Goal: Register for event/course

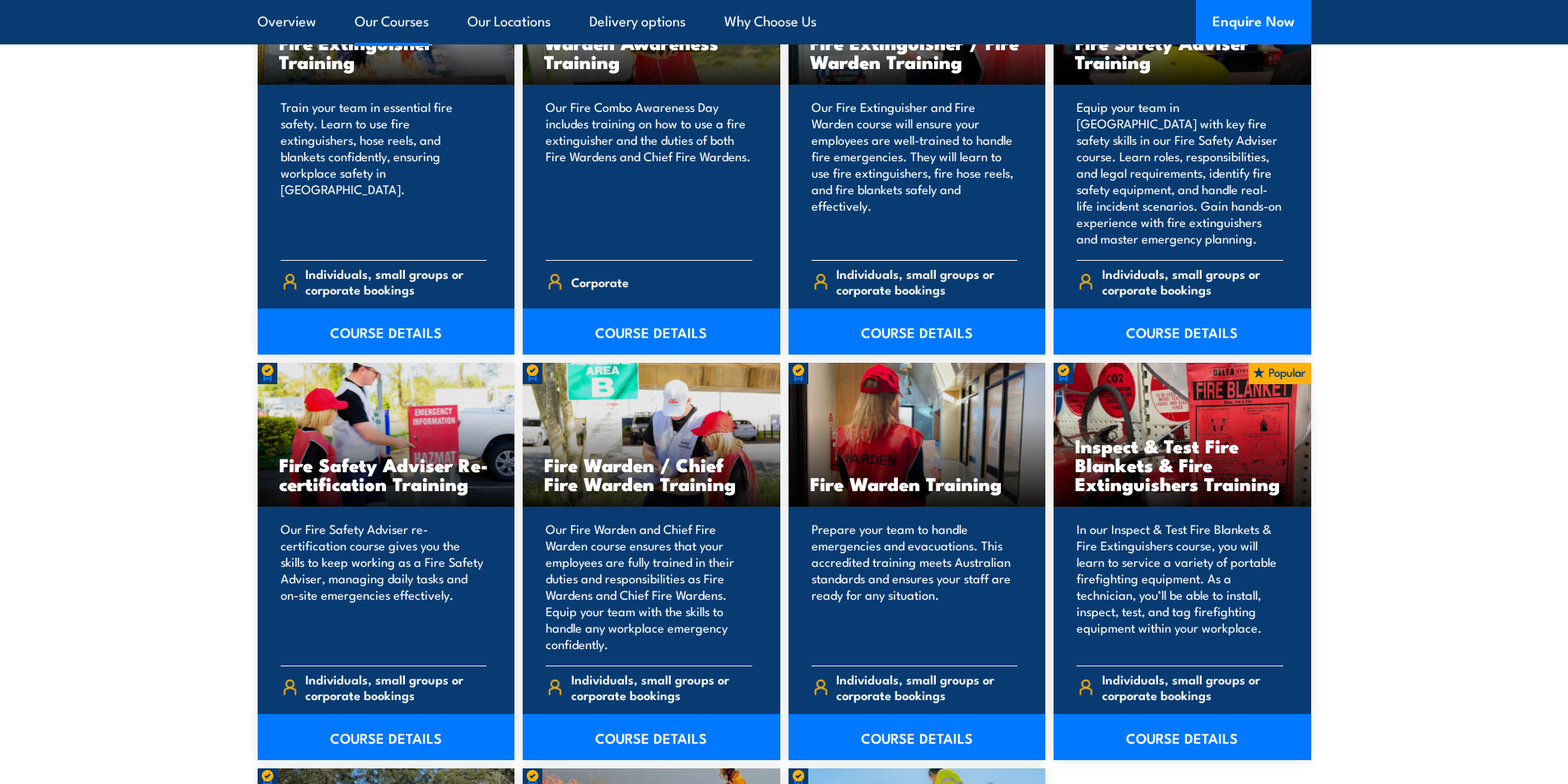
scroll to position [1975, 0]
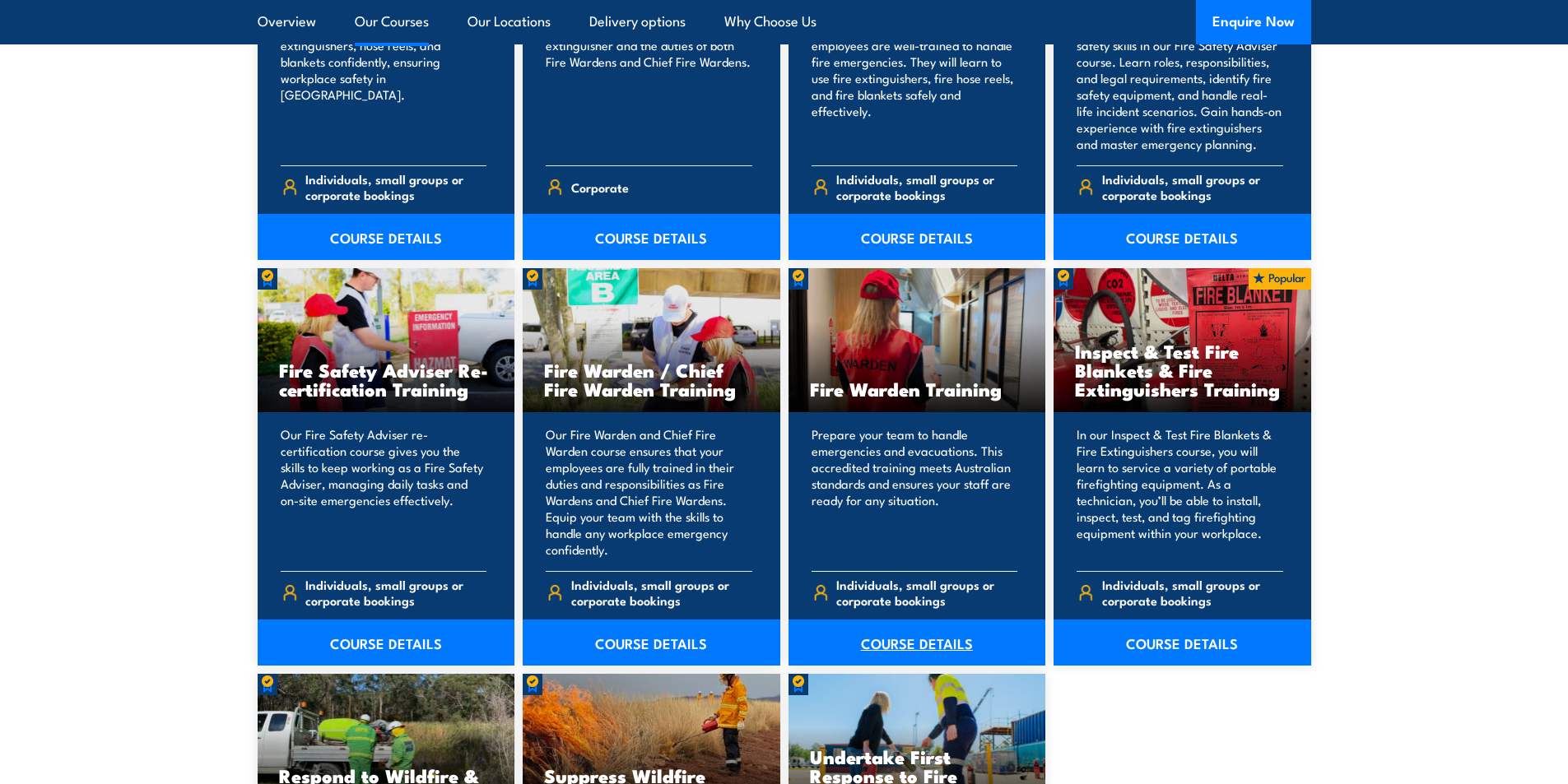
click at [887, 640] on link "COURSE DETAILS" at bounding box center [917, 643] width 258 height 46
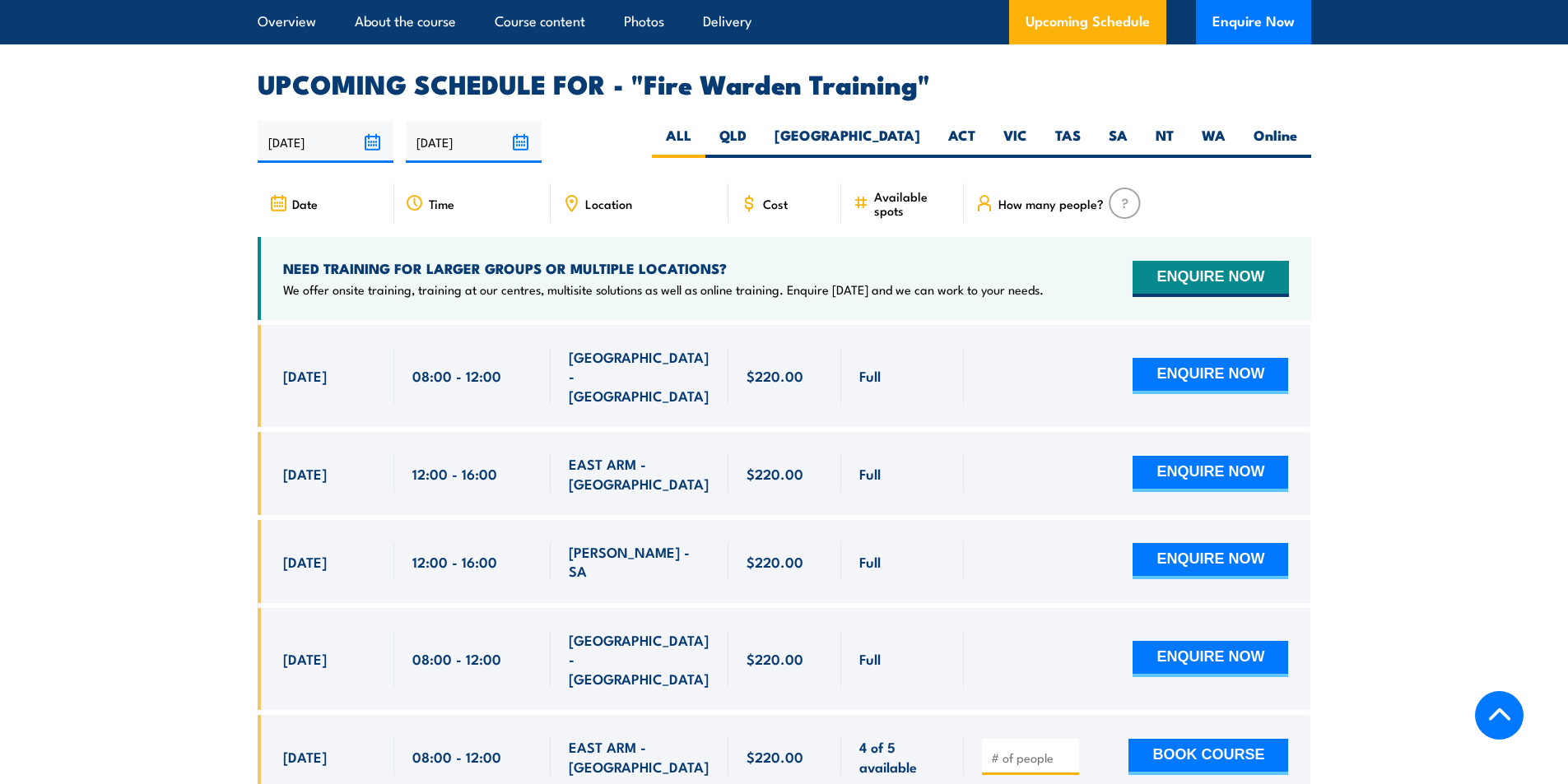
scroll to position [2961, 0]
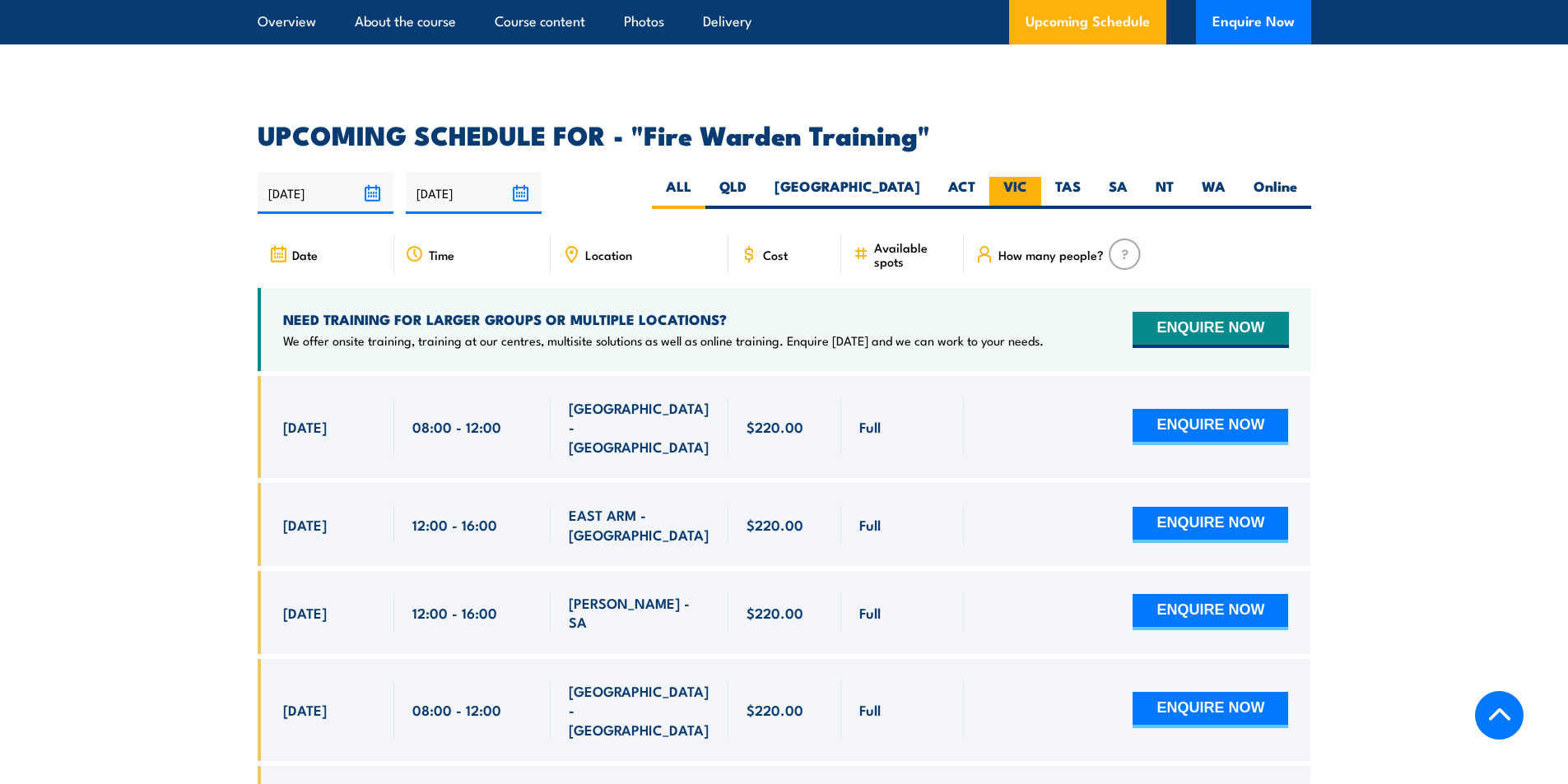
click at [1004, 177] on label "VIC" at bounding box center [1015, 193] width 52 height 32
click at [1028, 177] on input "VIC" at bounding box center [1032, 182] width 11 height 11
radio input "true"
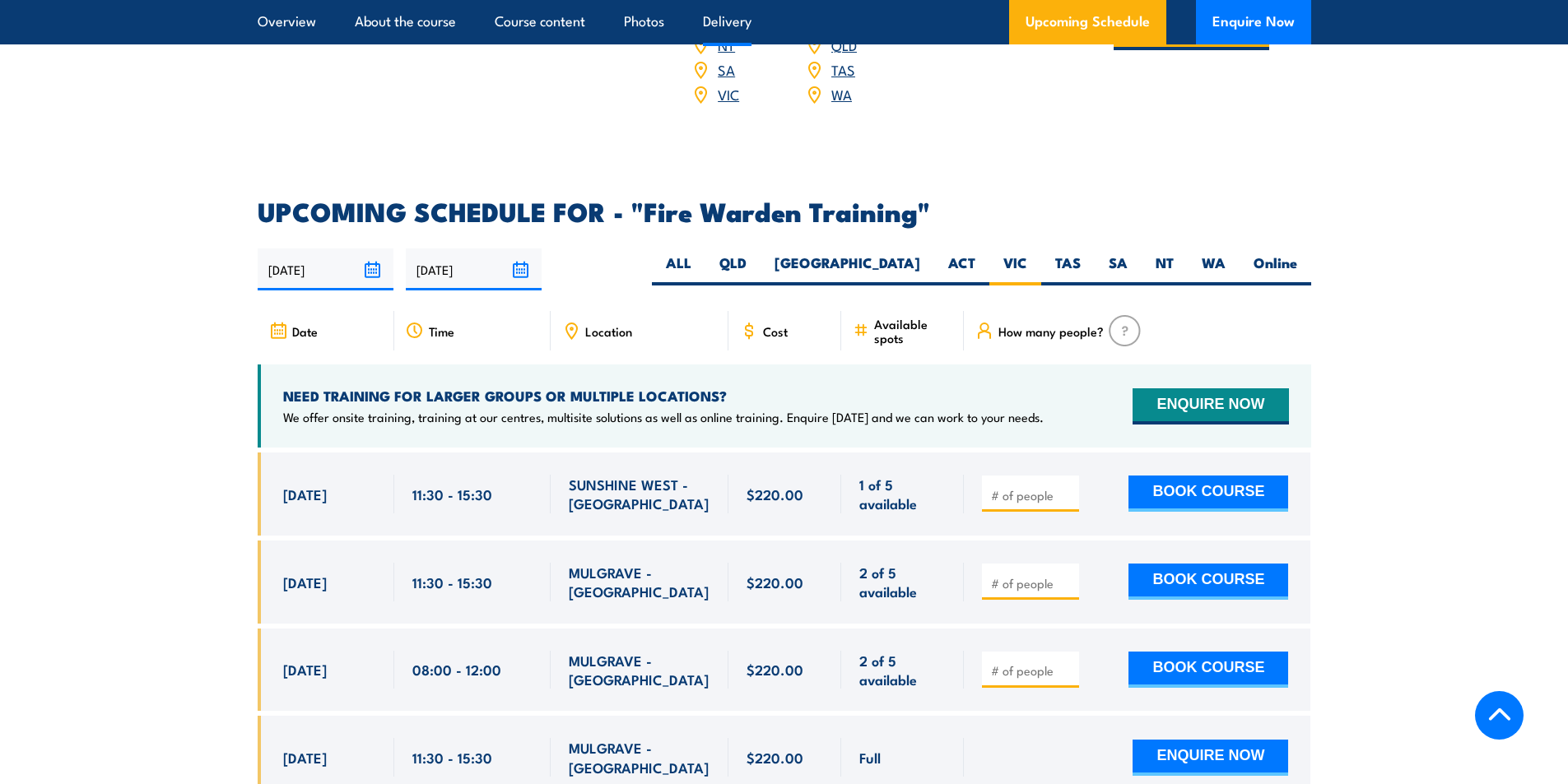
scroll to position [2648, 0]
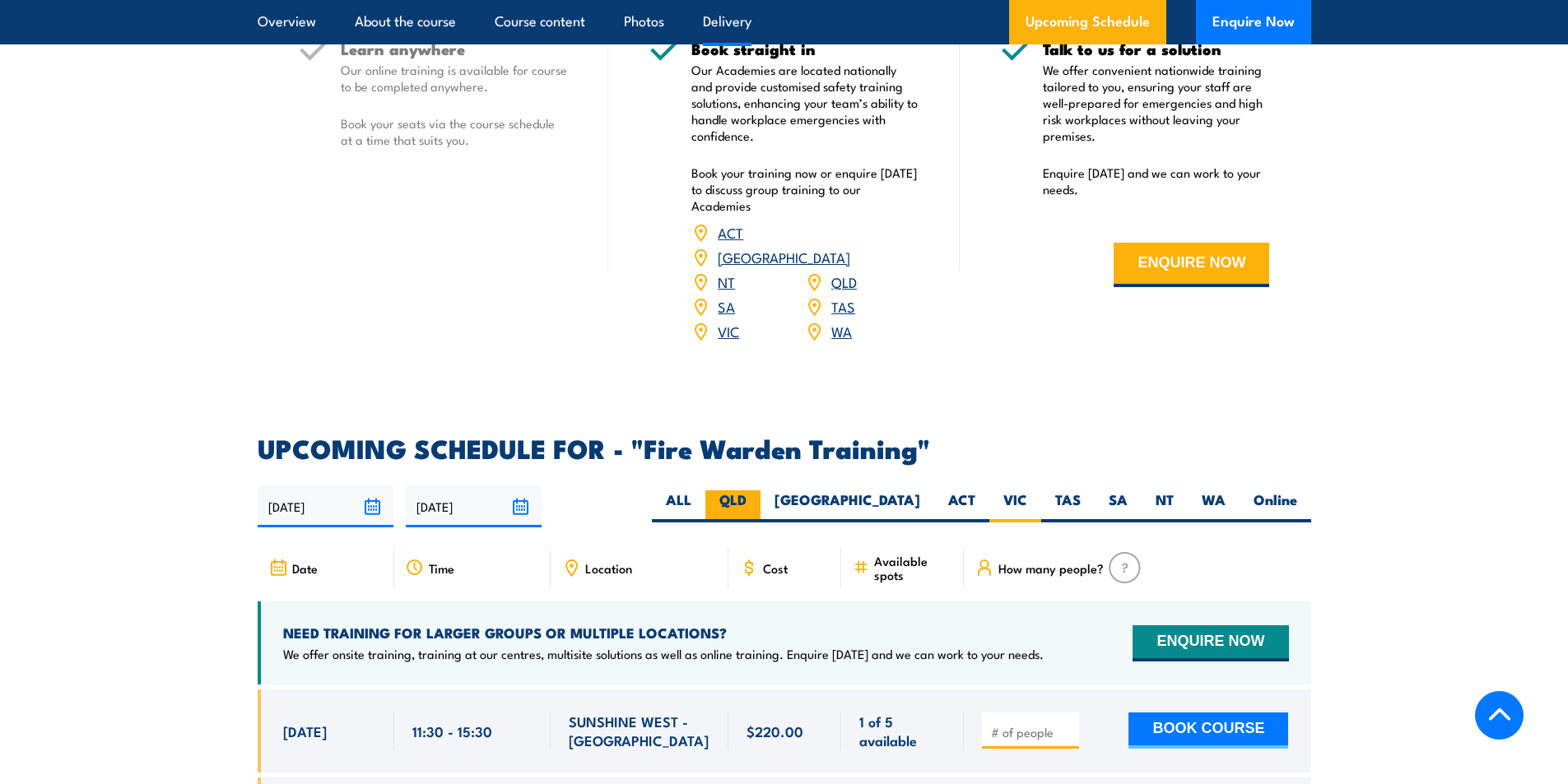
click at [760, 491] on label "QLD" at bounding box center [732, 506] width 55 height 32
click at [757, 491] on input "QLD" at bounding box center [752, 496] width 11 height 11
radio input "true"
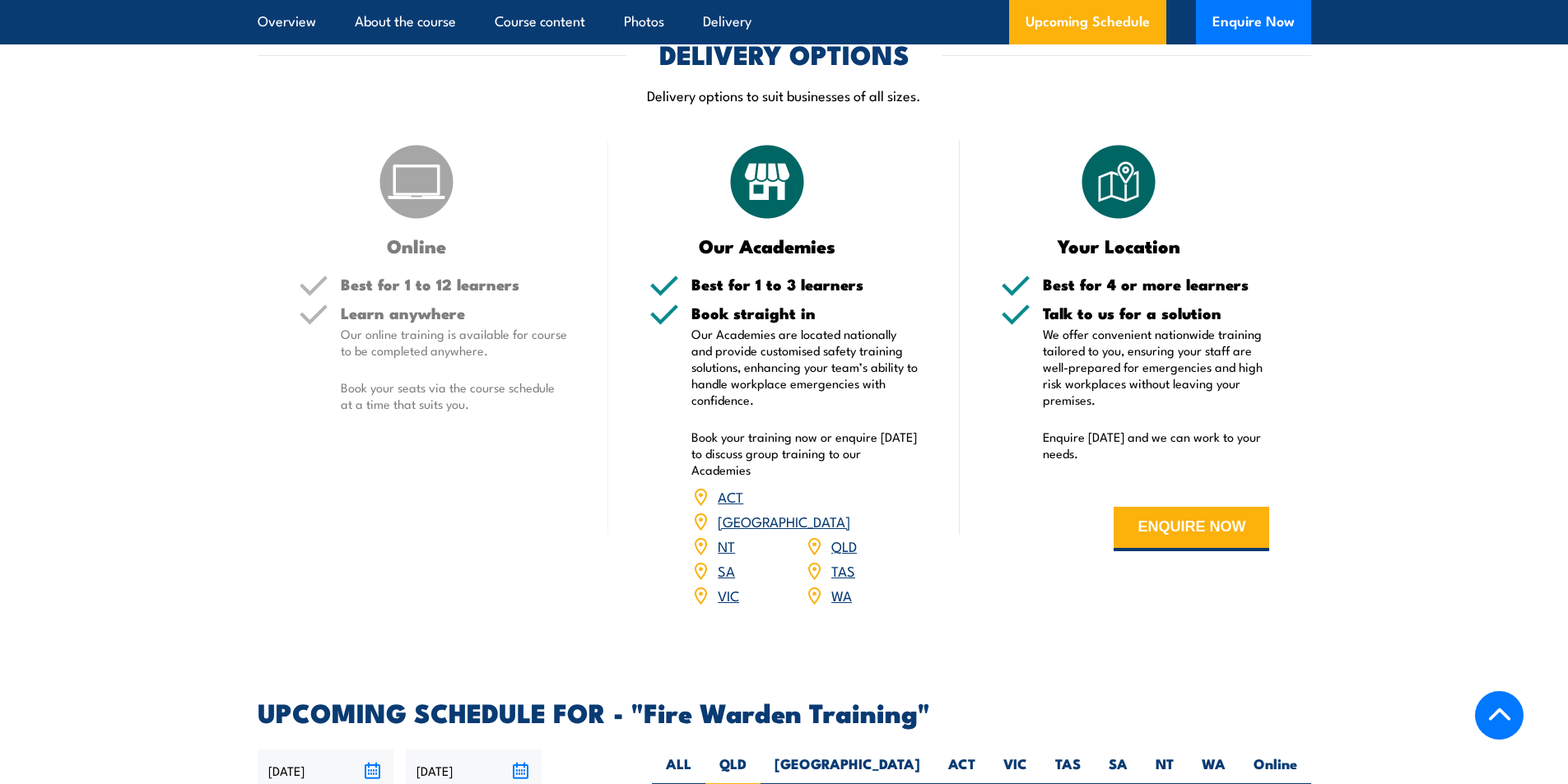
scroll to position [2155, 0]
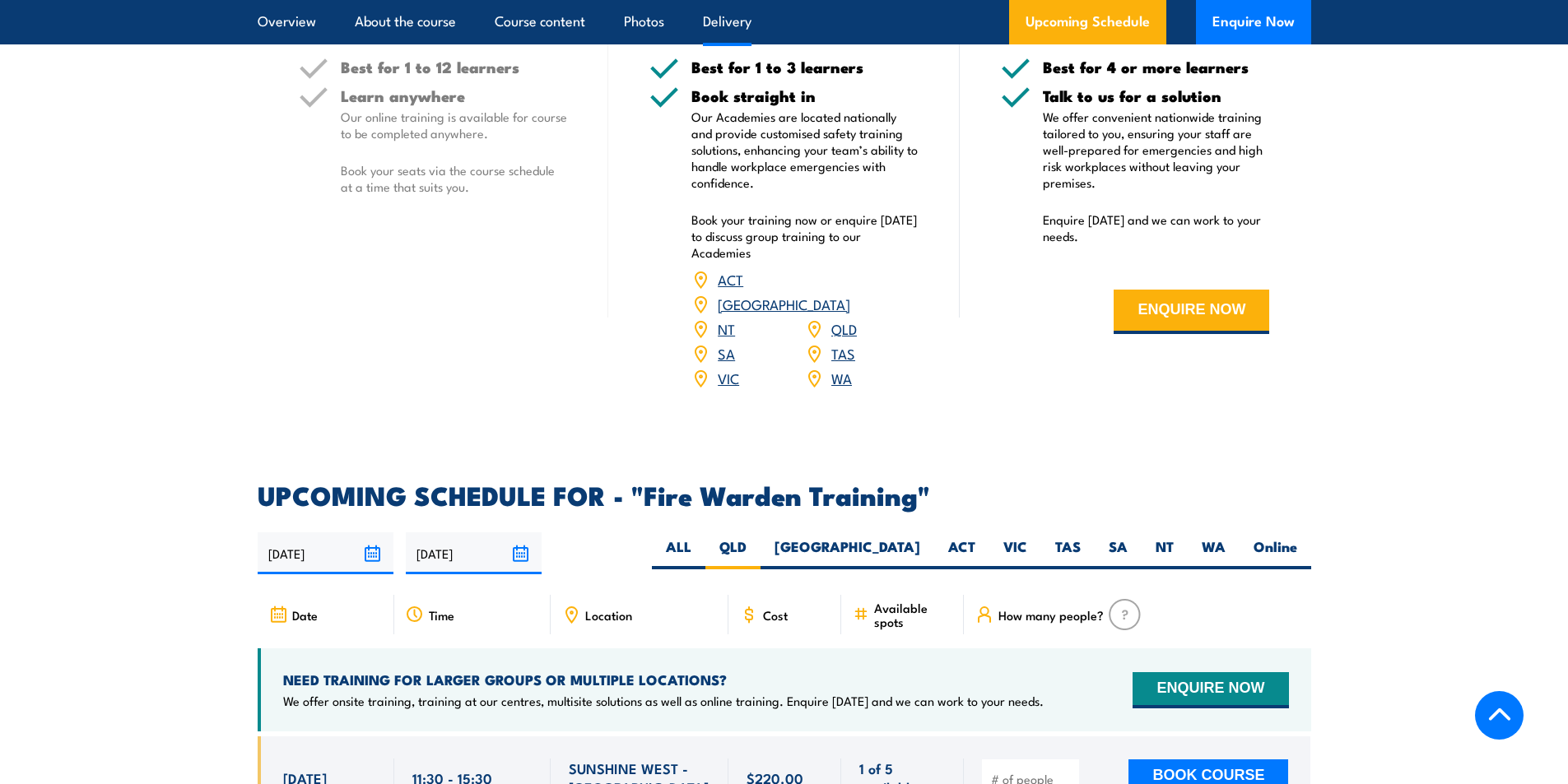
scroll to position [2566, 0]
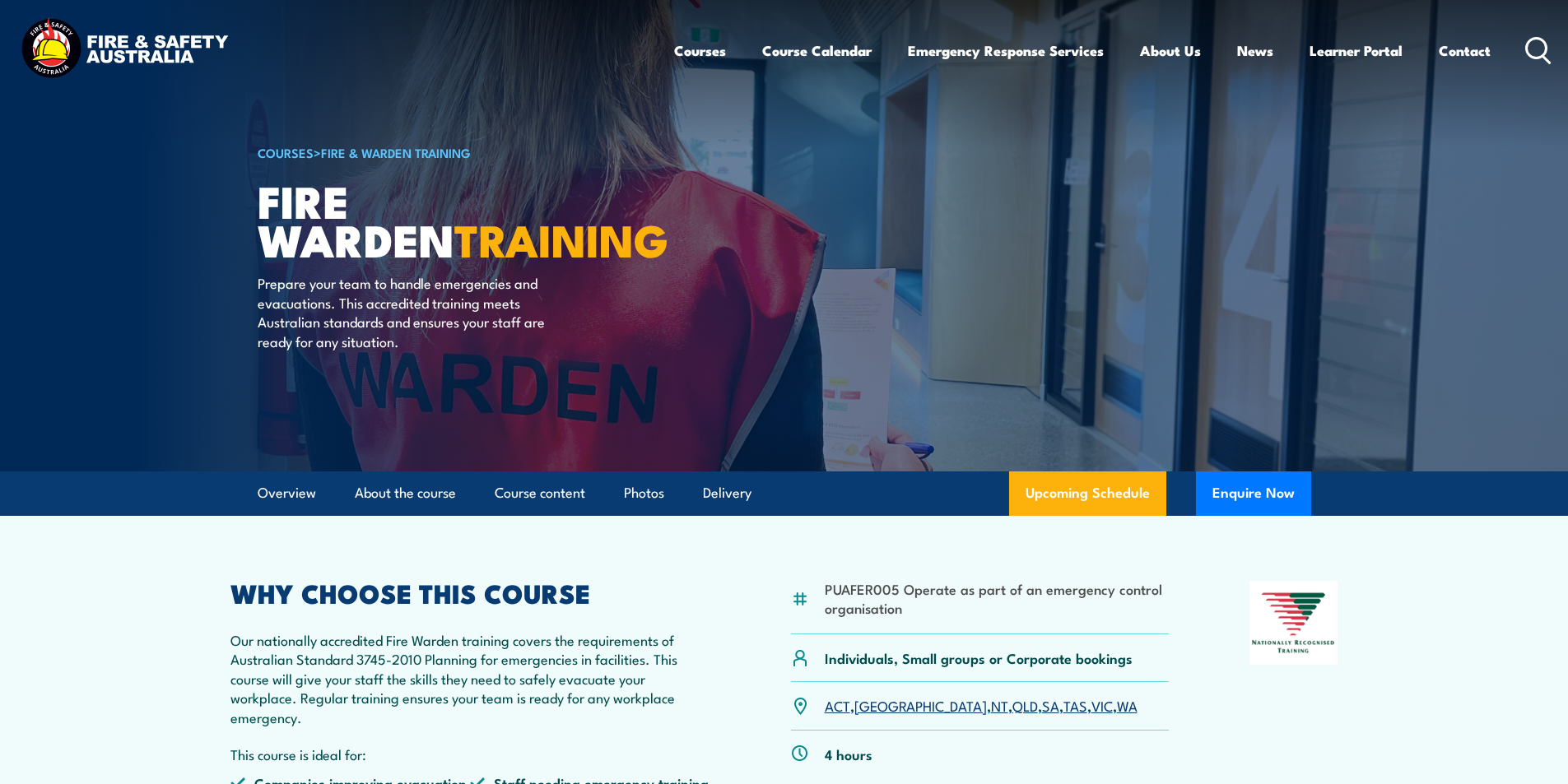
scroll to position [2961, 0]
